Goal: Transaction & Acquisition: Purchase product/service

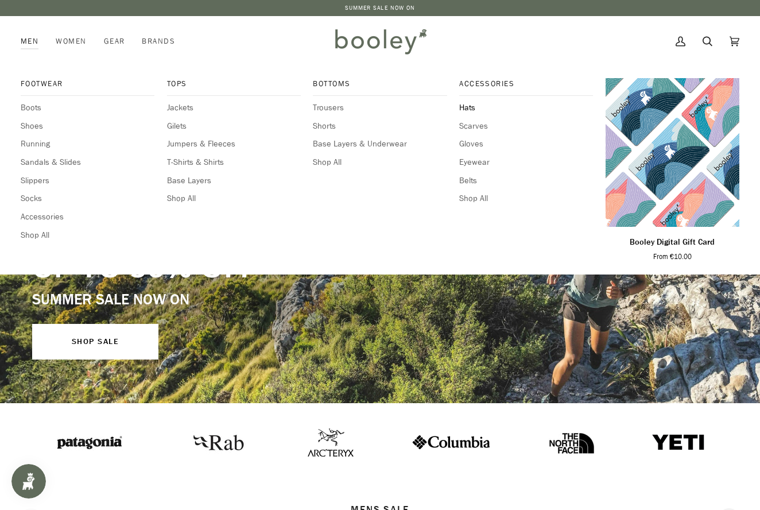
click at [468, 107] on span "Hats" at bounding box center [526, 108] width 134 height 13
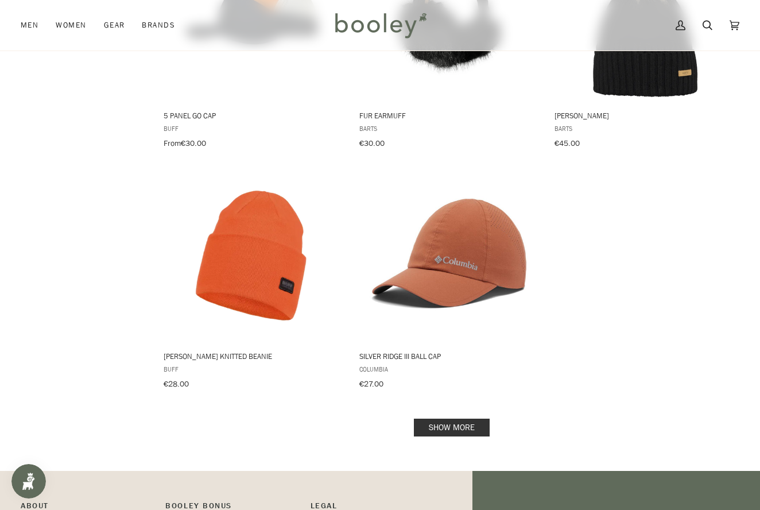
scroll to position [1502, 0]
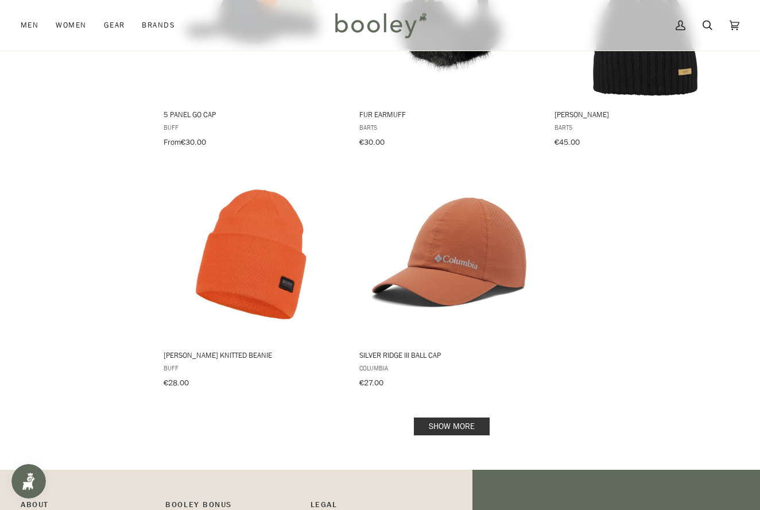
click at [440, 417] on link "Show more" at bounding box center [452, 426] width 76 height 18
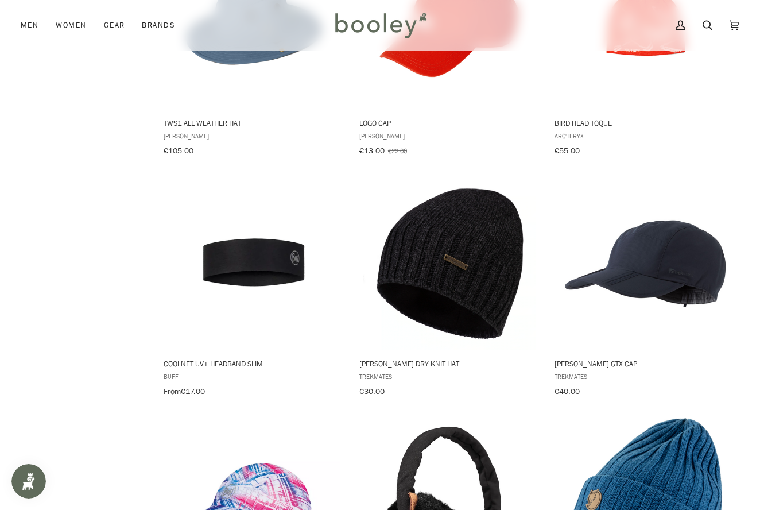
scroll to position [2218, 0]
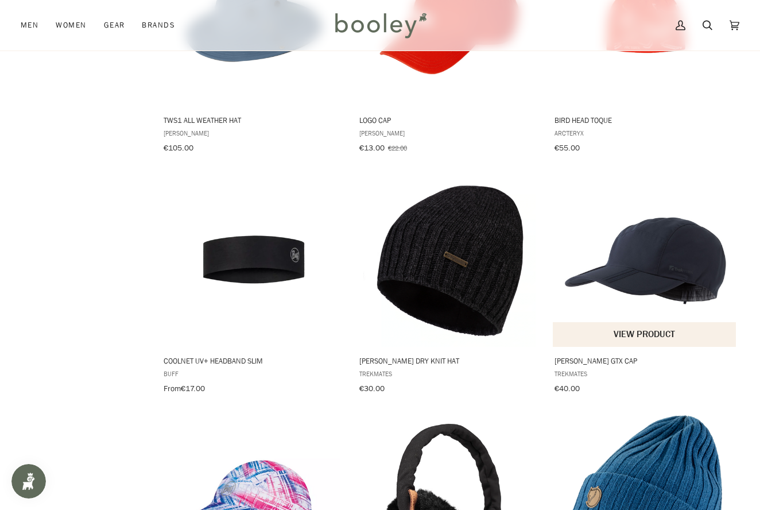
click at [665, 256] on img "Stanage GTX Cap" at bounding box center [645, 261] width 172 height 172
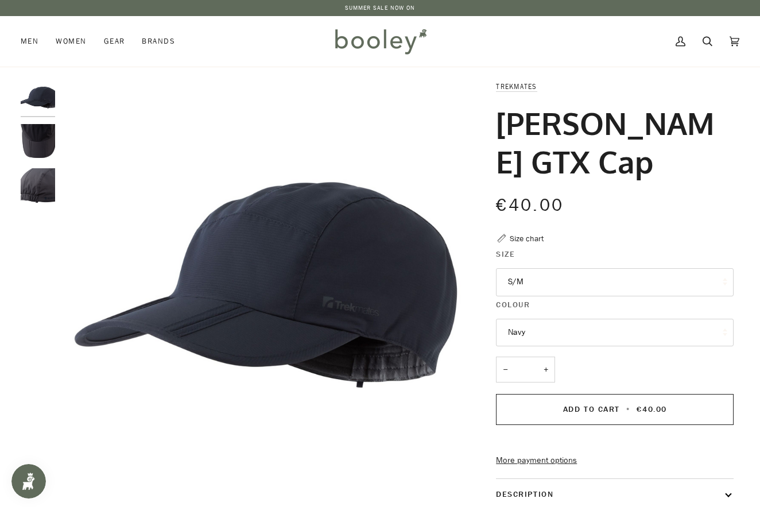
click at [42, 143] on img "Trekmates Stanage GTX Cap Dark Grey - Booley Galway" at bounding box center [38, 141] width 34 height 34
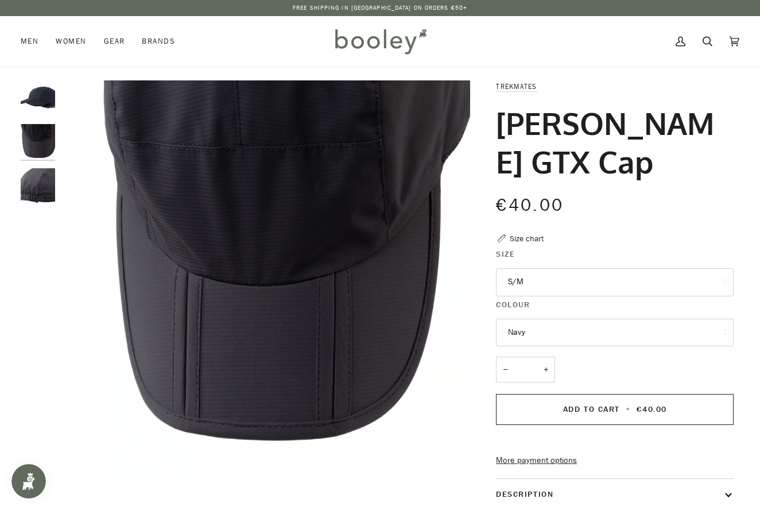
click at [43, 187] on img "Trekmates Stanage GTX Cap Dark Grey - Booley Galway" at bounding box center [38, 185] width 34 height 34
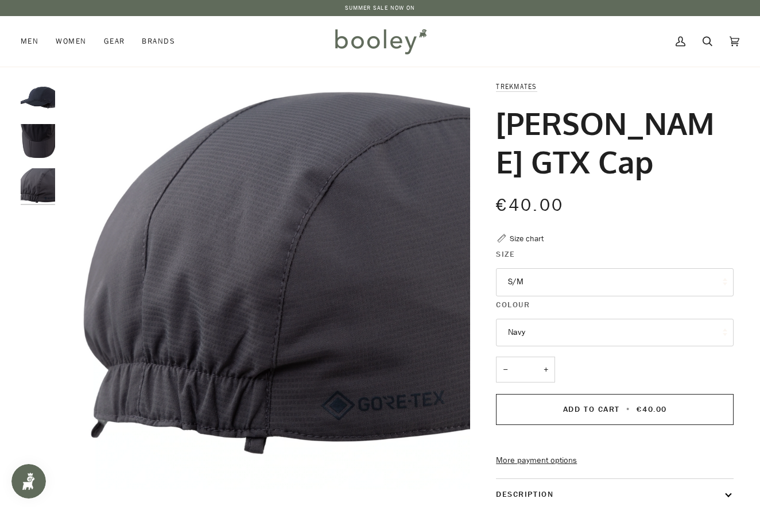
click at [44, 95] on img "Trekmates Stanage GTX Cap Navy - Booley Galway" at bounding box center [38, 97] width 34 height 34
